Goal: Communication & Community: Answer question/provide support

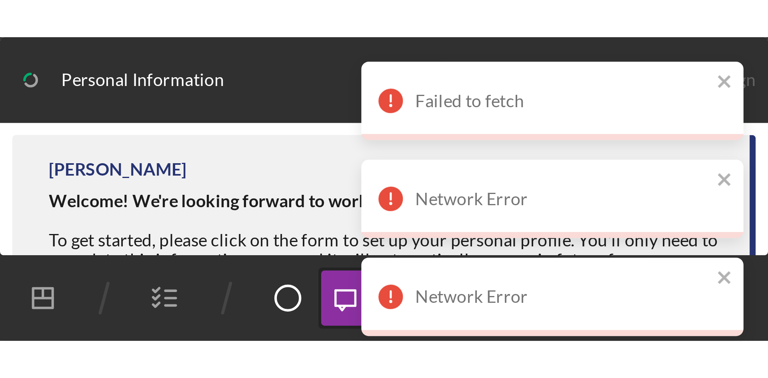
scroll to position [287, 0]
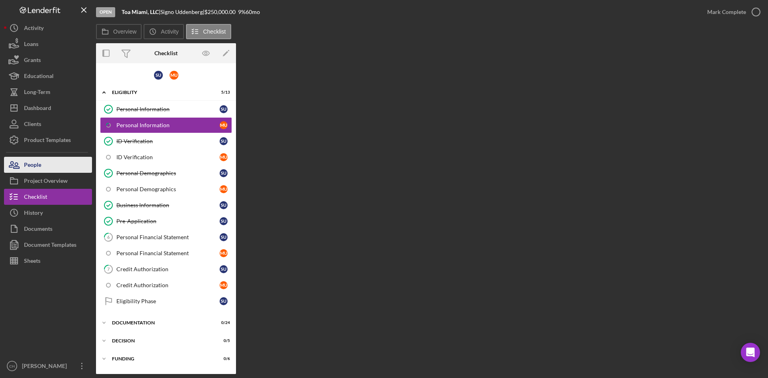
click at [50, 164] on button "People" at bounding box center [48, 165] width 88 height 16
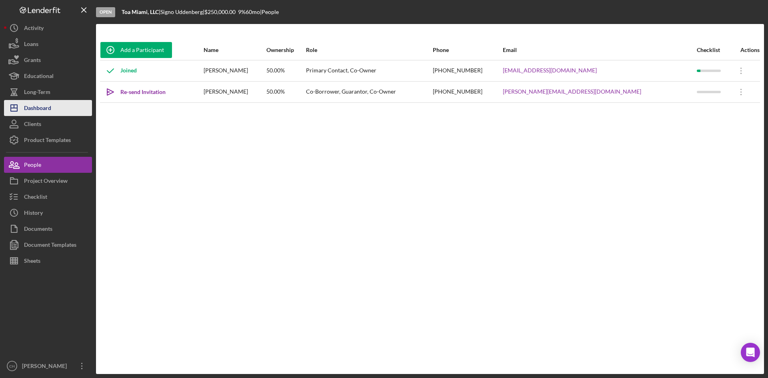
click at [26, 104] on div "Dashboard" at bounding box center [37, 109] width 27 height 18
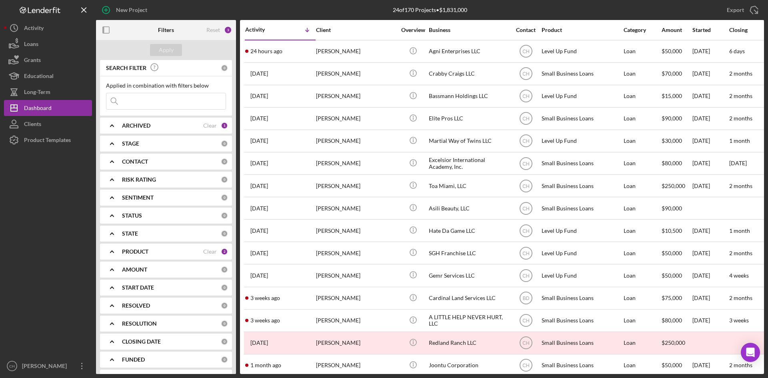
click at [148, 102] on input at bounding box center [165, 101] width 119 height 16
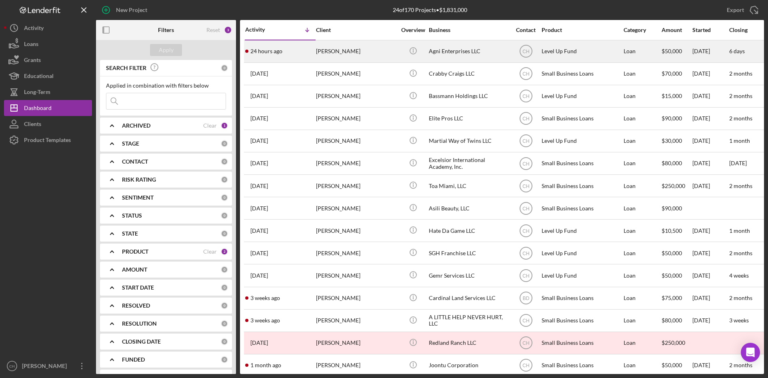
click at [360, 48] on div "[PERSON_NAME]" at bounding box center [356, 51] width 80 height 21
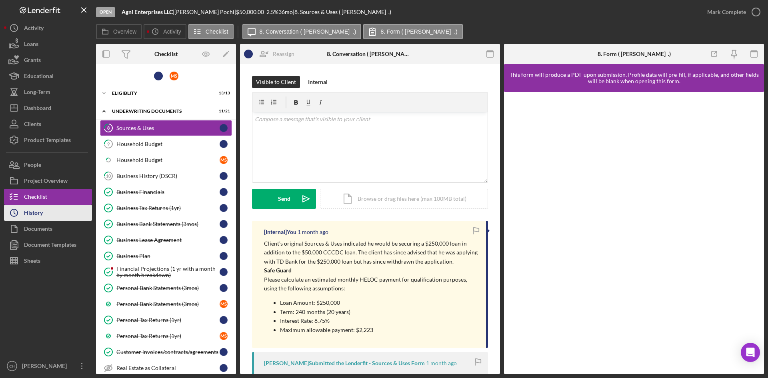
click at [42, 213] on div "History" at bounding box center [33, 214] width 19 height 18
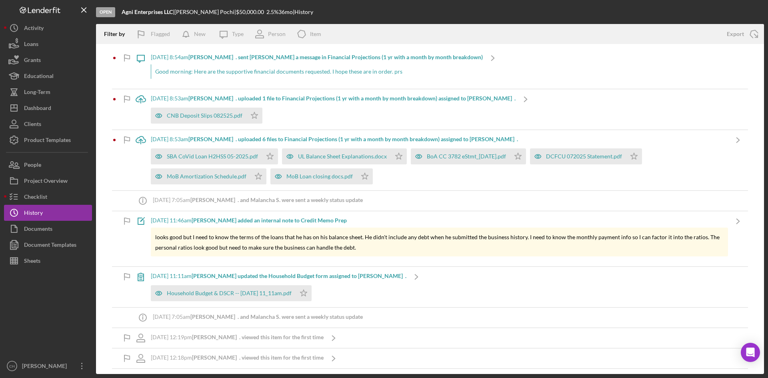
click at [399, 142] on b "[PERSON_NAME] . uploaded 6 files to Financial Projections (1 yr with a month by…" at bounding box center [354, 139] width 330 height 7
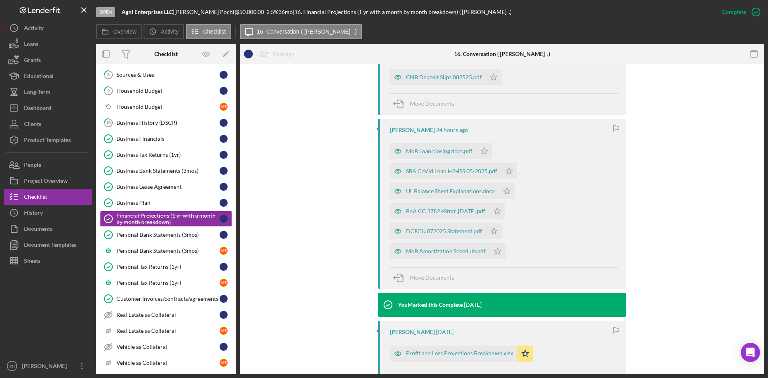
scroll to position [360, 0]
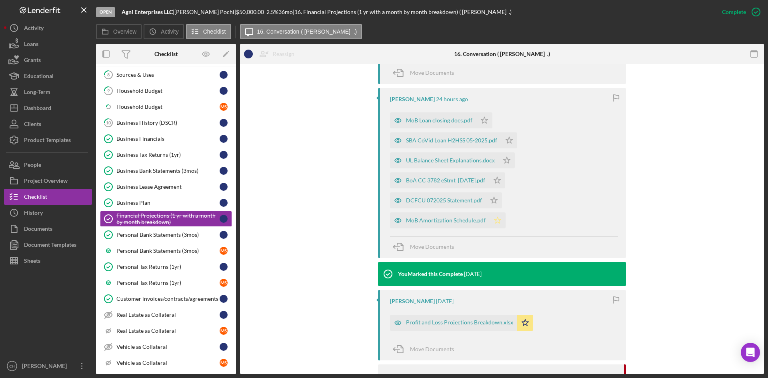
click at [494, 49] on polygon "button" at bounding box center [494, 46] width 7 height 6
click at [491, 49] on polygon "button" at bounding box center [494, 46] width 7 height 6
click at [505, 181] on icon "Icon/Star" at bounding box center [497, 180] width 16 height 16
click at [507, 156] on icon "Icon/Star" at bounding box center [507, 160] width 16 height 16
click at [506, 140] on icon "Icon/Star" at bounding box center [509, 140] width 16 height 16
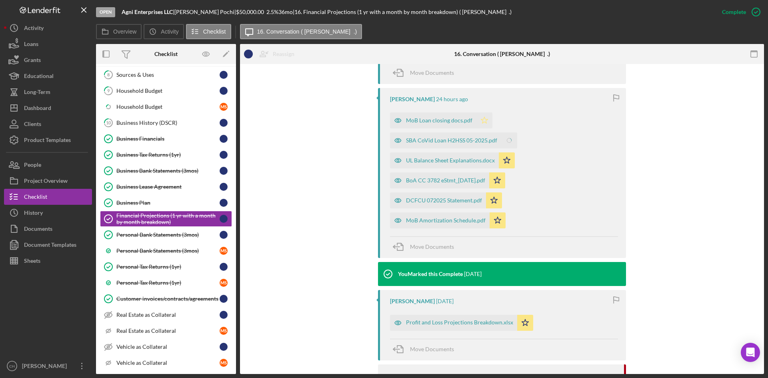
click at [487, 119] on icon "Icon/Star" at bounding box center [485, 120] width 16 height 16
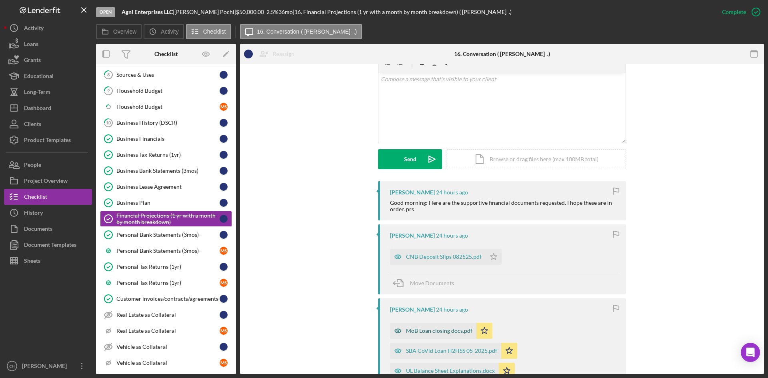
scroll to position [120, 0]
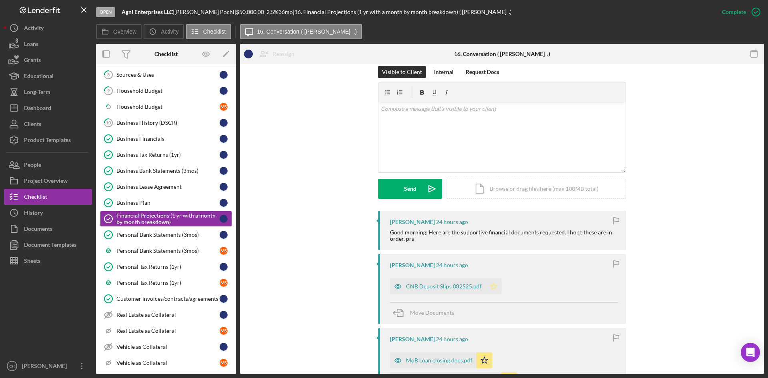
click at [493, 287] on polygon "button" at bounding box center [494, 286] width 7 height 6
click at [445, 73] on div "Internal" at bounding box center [444, 72] width 20 height 12
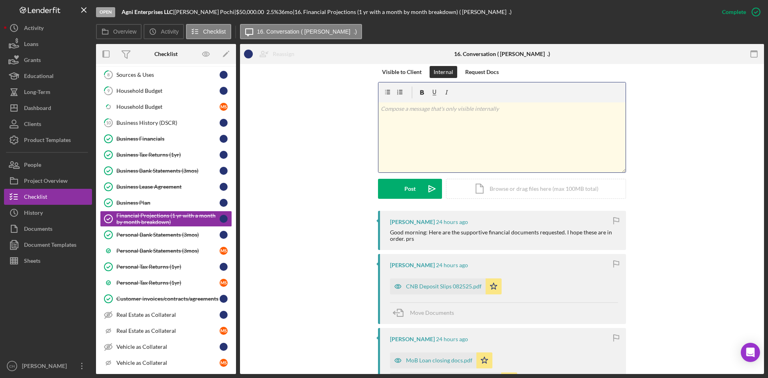
click at [429, 126] on div "v Color teal Color pink Remove color Add row above Add row below Add column bef…" at bounding box center [502, 137] width 247 height 70
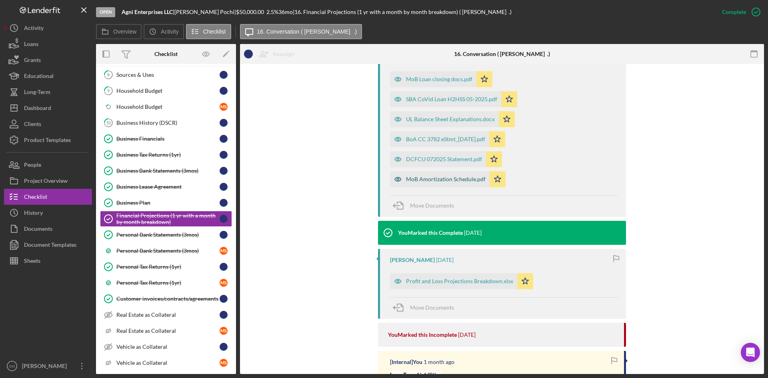
scroll to position [399, 0]
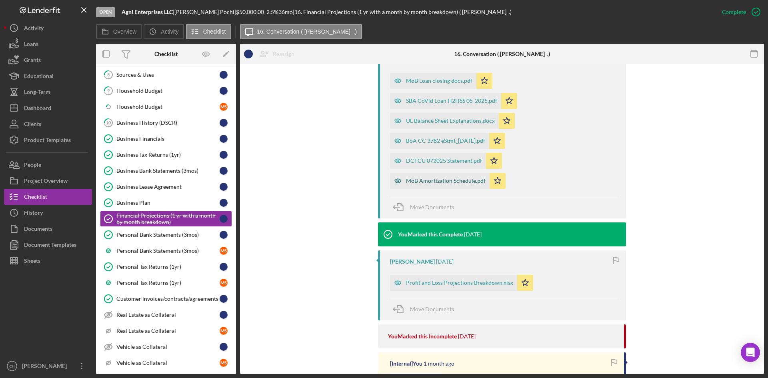
click at [435, 182] on div "MoB Amortization Schedule.pdf" at bounding box center [446, 181] width 80 height 6
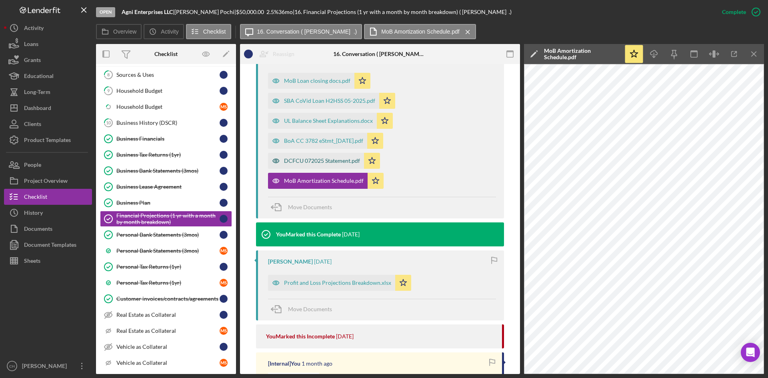
click at [273, 161] on icon "button" at bounding box center [276, 161] width 16 height 16
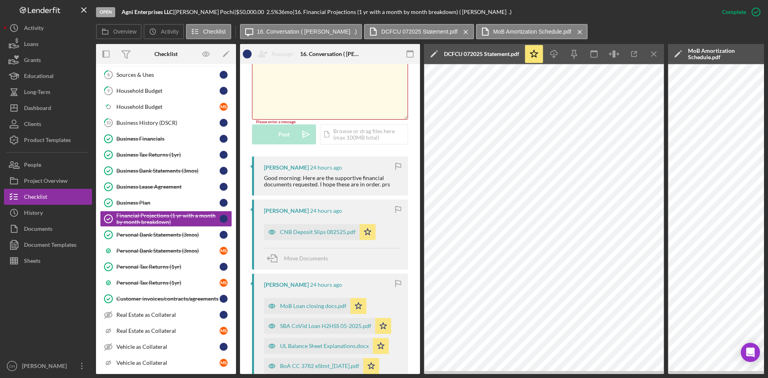
scroll to position [128, 0]
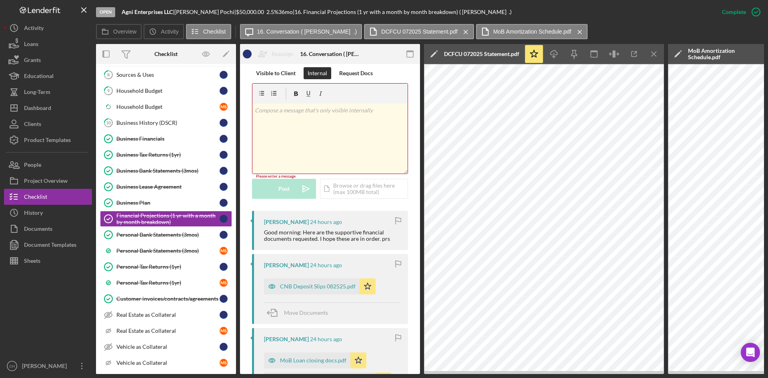
drag, startPoint x: 280, startPoint y: 121, endPoint x: 286, endPoint y: 122, distance: 6.1
click at [278, 121] on div "v Color teal Color pink Remove color Add row above Add row below Add column bef…" at bounding box center [330, 139] width 155 height 70
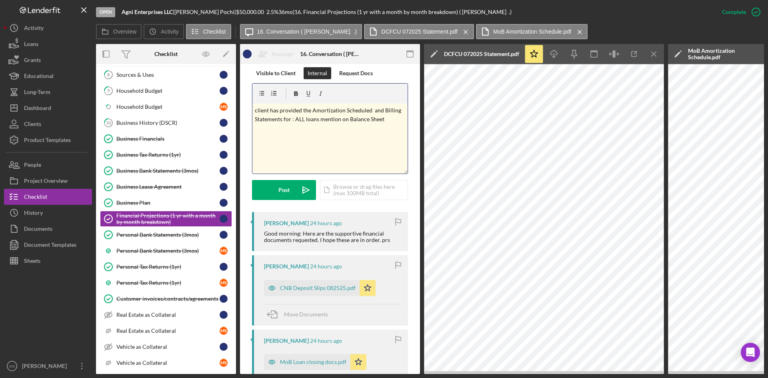
drag, startPoint x: 256, startPoint y: 109, endPoint x: 318, endPoint y: 110, distance: 61.7
click at [257, 109] on p "client has provided the Amortization Scheduled and Billing Statements for : ALL…" at bounding box center [330, 115] width 151 height 18
click at [275, 189] on button "Post Icon/icon-invite-send" at bounding box center [284, 190] width 64 height 20
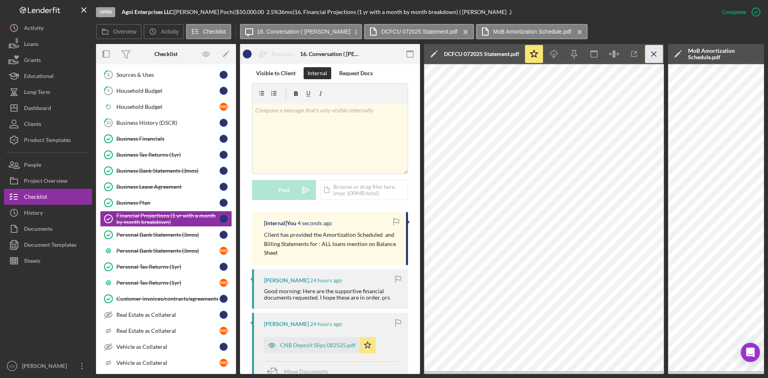
click at [658, 55] on icon "Icon/Menu Close" at bounding box center [655, 54] width 18 height 18
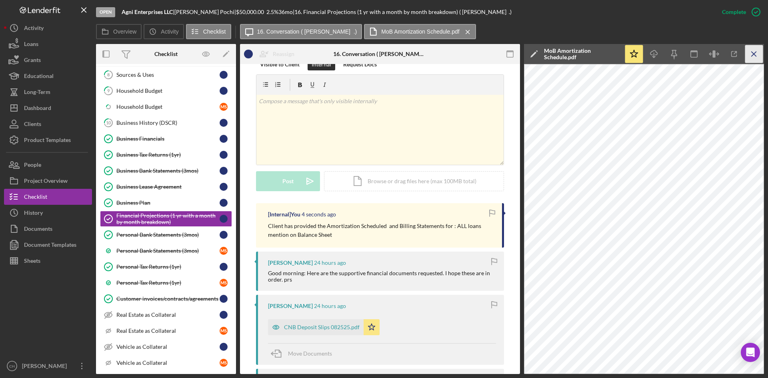
click at [754, 54] on line "button" at bounding box center [754, 54] width 4 height 4
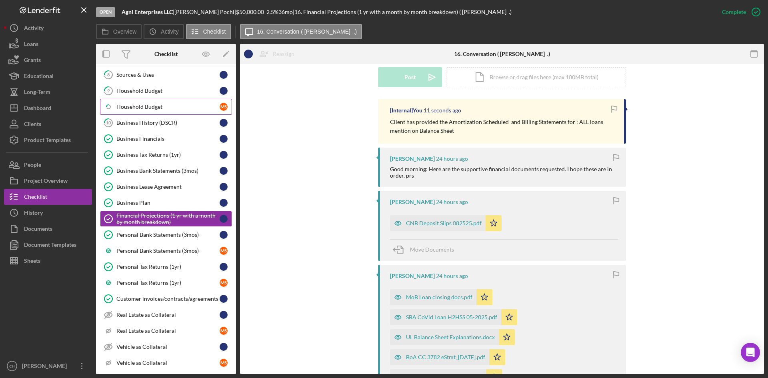
scroll to position [48, 0]
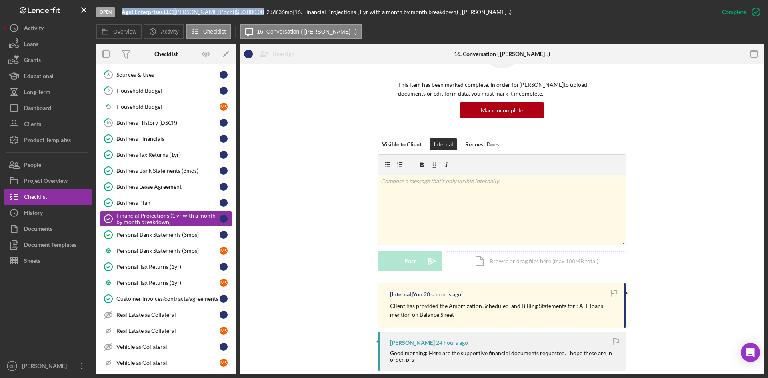
drag, startPoint x: 263, startPoint y: 12, endPoint x: 119, endPoint y: 14, distance: 144.1
click at [119, 14] on div "Open Agni Enterprises LLC | [PERSON_NAME] | $50,000.00 2.5 % 36 mo | 16. Financ…" at bounding box center [405, 12] width 618 height 24
copy div "Agni Enterprises LLC | [PERSON_NAME] | $50,000.00"
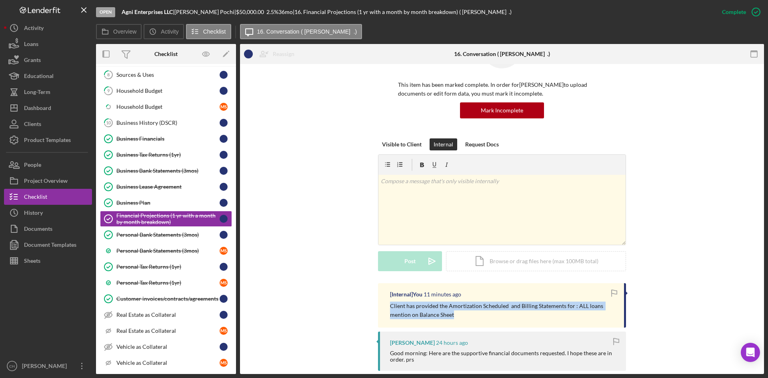
drag, startPoint x: 455, startPoint y: 317, endPoint x: 385, endPoint y: 305, distance: 70.7
click at [385, 305] on div "[Internal] You 11 minutes ago Client has provided the Amortization Scheduled an…" at bounding box center [502, 305] width 248 height 44
copy p "Client has provided the Amortization Scheduled and Billing Statements for : ALL…"
click at [32, 164] on div "People" at bounding box center [32, 166] width 17 height 18
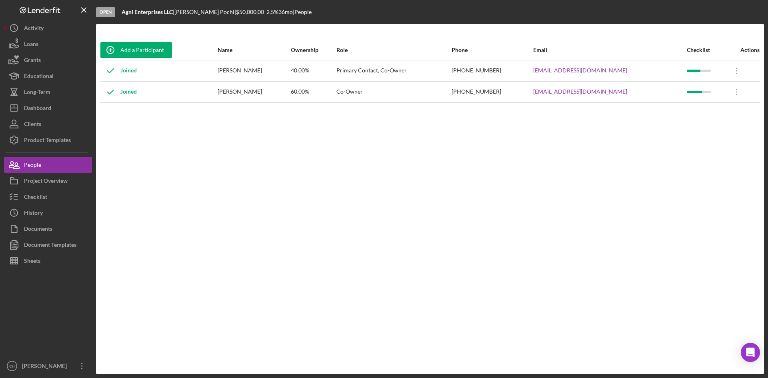
click at [4, 157] on button "People" at bounding box center [48, 165] width 88 height 16
drag, startPoint x: 630, startPoint y: 71, endPoint x: 552, endPoint y: 74, distance: 77.7
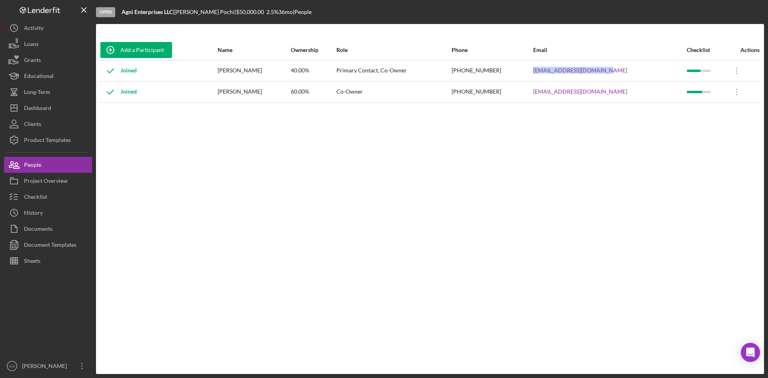
click at [552, 74] on tr "Joined [PERSON_NAME] 40.00% Primary Contact, Co-Owner [PHONE_NUMBER] [EMAIL_ADD…" at bounding box center [430, 70] width 660 height 21
copy tr "[EMAIL_ADDRESS][DOMAIN_NAME]"
